Goal: Navigation & Orientation: Go to known website

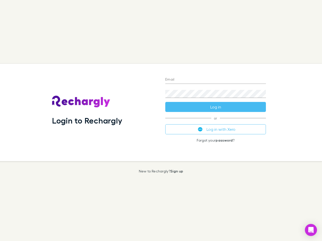
click at [161, 121] on div "Login to Rechargly" at bounding box center [104, 113] width 113 height 98
click at [215, 80] on input "Email" at bounding box center [215, 80] width 101 height 8
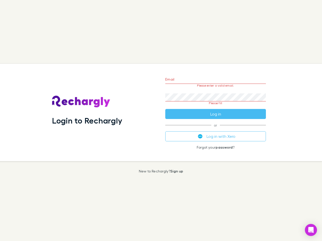
click at [215, 107] on form "Email Please enter a valid email. Password Please fill Log in" at bounding box center [215, 95] width 101 height 47
click at [215, 129] on div "Email Please enter a valid email. Password Please fill Log in or Log in with Xe…" at bounding box center [215, 113] width 109 height 98
click at [311, 230] on icon "Open Intercom Messenger" at bounding box center [310, 230] width 5 height 6
